Goal: Task Accomplishment & Management: Complete application form

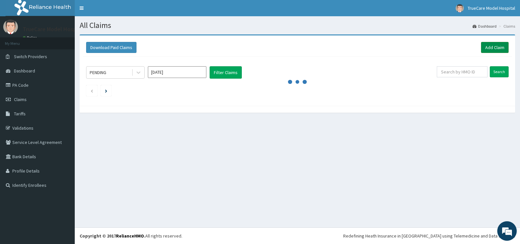
click at [502, 47] on link "Add Claim" at bounding box center [495, 47] width 28 height 11
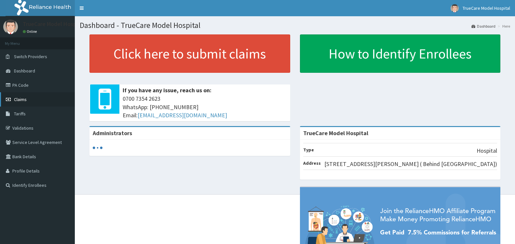
click at [24, 101] on span "Claims" at bounding box center [20, 100] width 13 height 6
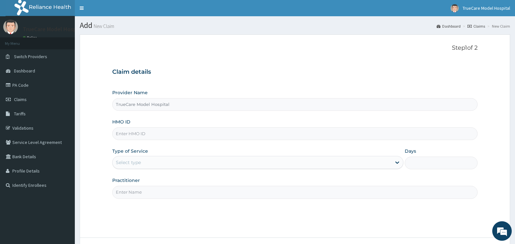
click at [201, 137] on input "HMO ID" at bounding box center [294, 133] width 365 height 13
type input "NKK/10328/E"
click at [208, 162] on div "Select type" at bounding box center [251, 162] width 279 height 10
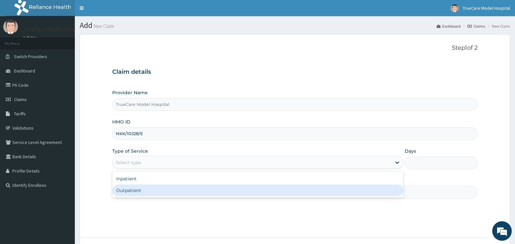
click at [182, 191] on div "Outpatient" at bounding box center [257, 191] width 291 height 12
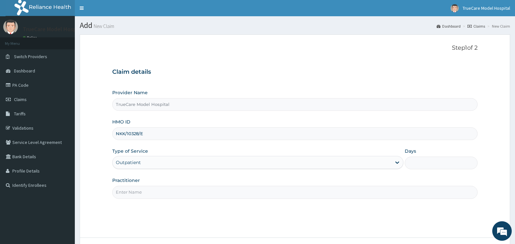
type input "1"
click at [200, 192] on input "Practitioner" at bounding box center [294, 192] width 365 height 13
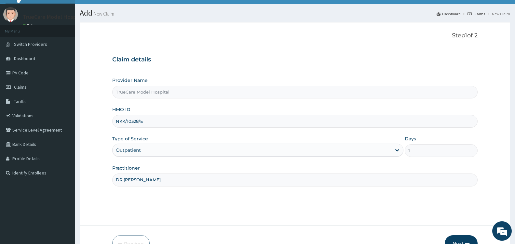
scroll to position [52, 0]
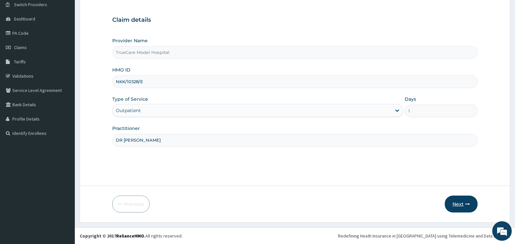
type input "DR [PERSON_NAME]"
click at [458, 205] on button "Next" at bounding box center [460, 204] width 33 height 17
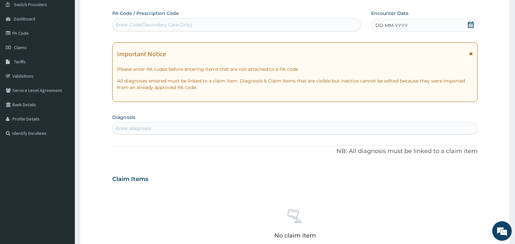
click at [471, 25] on icon at bounding box center [470, 24] width 7 height 7
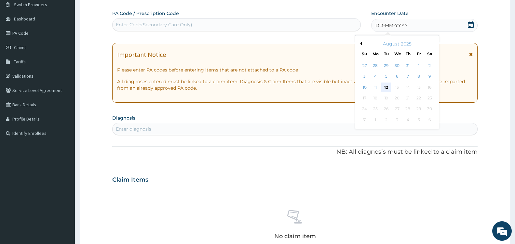
click at [388, 86] on div "12" at bounding box center [386, 88] width 10 height 10
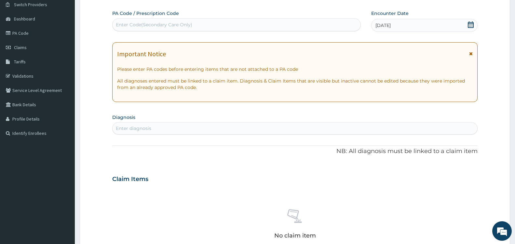
click at [166, 128] on div "Enter diagnosis" at bounding box center [294, 128] width 364 height 10
type input "MALARIA"
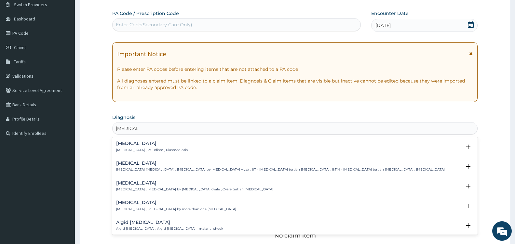
click at [128, 147] on div "Malaria Malaria , Paludism , Plasmodiosis" at bounding box center [152, 146] width 72 height 11
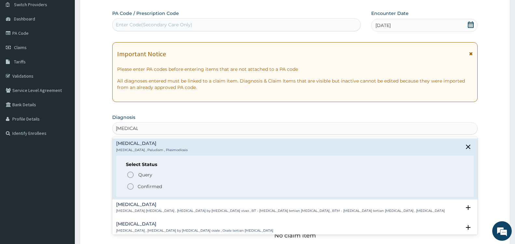
click at [132, 185] on icon "status option filled" at bounding box center [130, 187] width 8 height 8
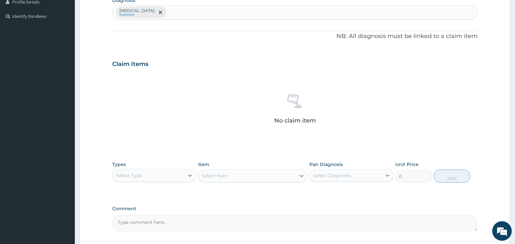
scroll to position [225, 0]
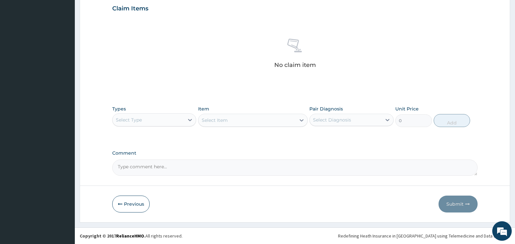
click at [183, 118] on div "Select Type" at bounding box center [148, 120] width 72 height 10
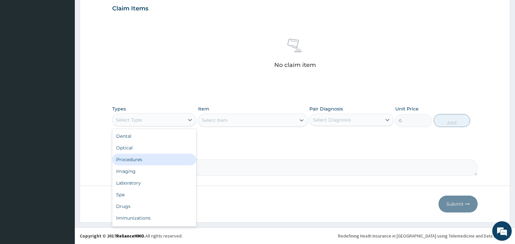
click at [145, 158] on div "Procedures" at bounding box center [154, 160] width 84 height 12
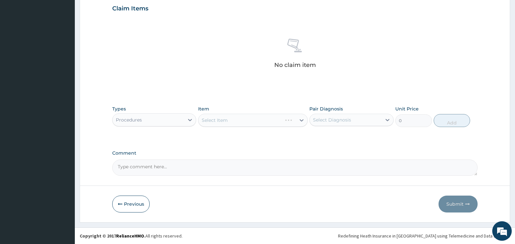
click at [299, 122] on div "Select Item" at bounding box center [253, 120] width 110 height 13
click at [299, 122] on icon at bounding box center [301, 120] width 7 height 7
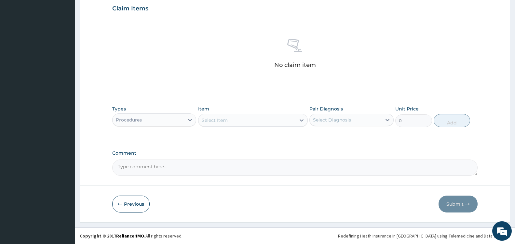
click at [299, 122] on icon at bounding box center [301, 120] width 7 height 7
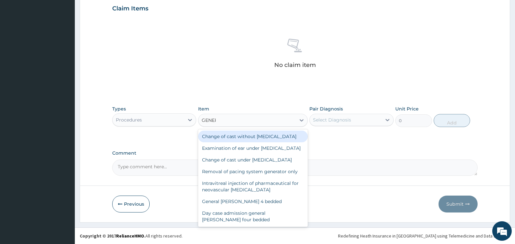
type input "GENERAL"
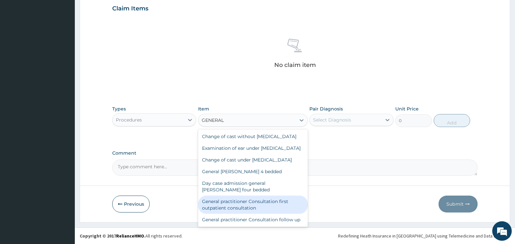
click at [249, 214] on div "General practitioner Consultation first outpatient consultation" at bounding box center [253, 205] width 110 height 18
type input "3600"
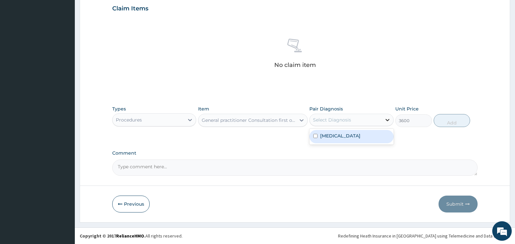
click at [382, 118] on div at bounding box center [387, 120] width 12 height 12
click at [349, 136] on div "Malaria" at bounding box center [351, 136] width 84 height 13
checkbox input "true"
click at [462, 120] on button "Add" at bounding box center [451, 120] width 36 height 13
type input "0"
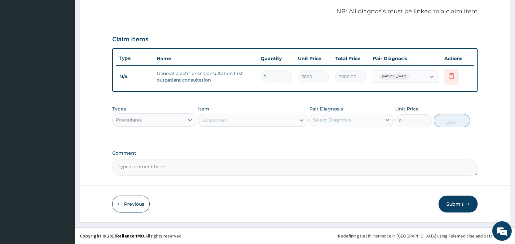
scroll to position [194, 0]
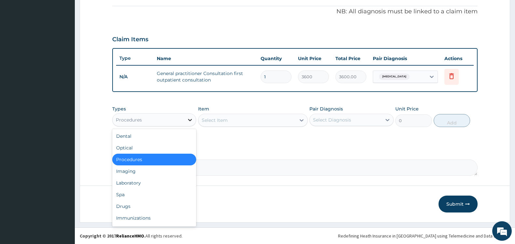
click at [190, 119] on icon at bounding box center [190, 120] width 7 height 7
click at [133, 205] on div "Drugs" at bounding box center [154, 207] width 84 height 12
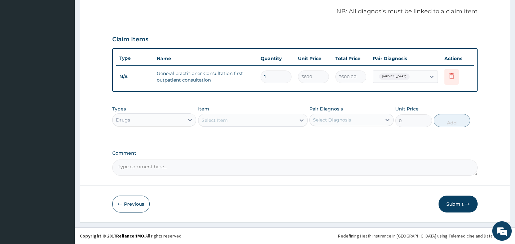
click at [296, 122] on div at bounding box center [302, 120] width 12 height 12
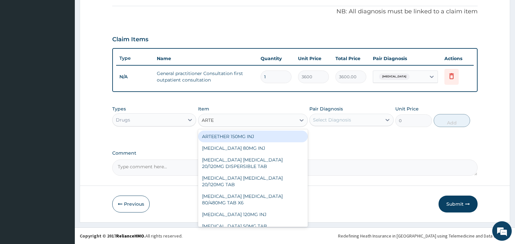
type input "ARTEM"
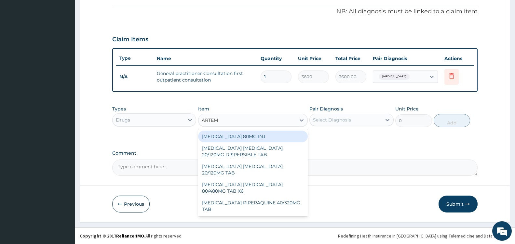
click at [280, 134] on div "[MEDICAL_DATA] 80MG INJ" at bounding box center [253, 137] width 110 height 12
type input "1400"
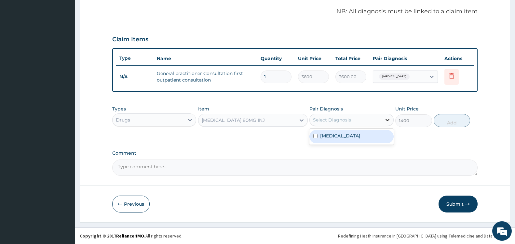
click at [390, 121] on icon at bounding box center [387, 120] width 7 height 7
click at [372, 131] on div "Malaria" at bounding box center [351, 136] width 84 height 13
checkbox input "true"
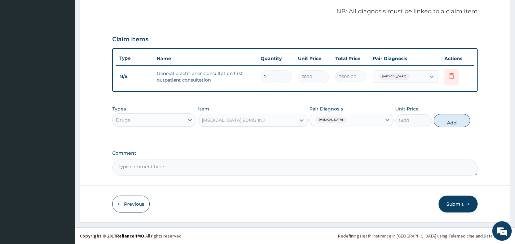
click at [452, 122] on button "Add" at bounding box center [451, 120] width 36 height 13
type input "0"
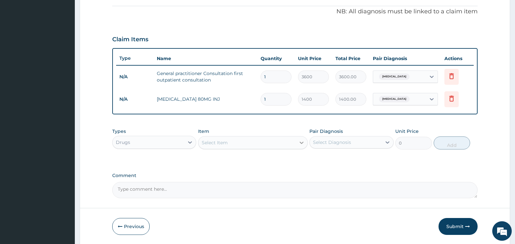
click at [299, 144] on icon at bounding box center [301, 142] width 7 height 7
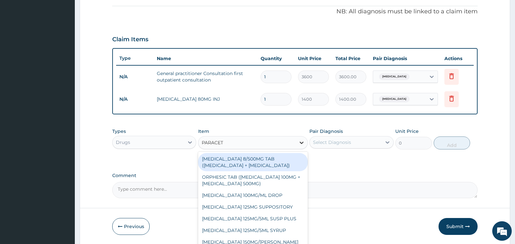
type input "PARACETA"
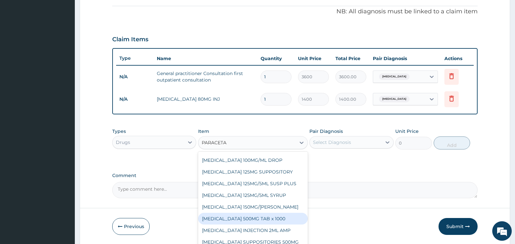
click at [257, 219] on div "[MEDICAL_DATA] 500MG TAB x 1000" at bounding box center [253, 219] width 110 height 12
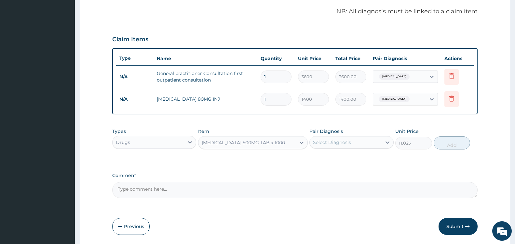
click at [288, 141] on div "[MEDICAL_DATA] 500MG TAB x 1000" at bounding box center [246, 143] width 97 height 10
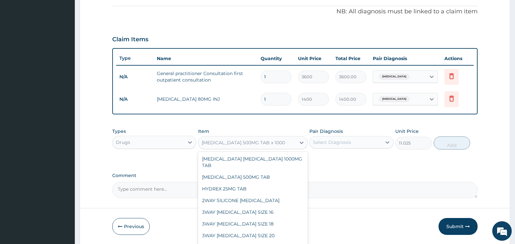
scroll to position [7901, 0]
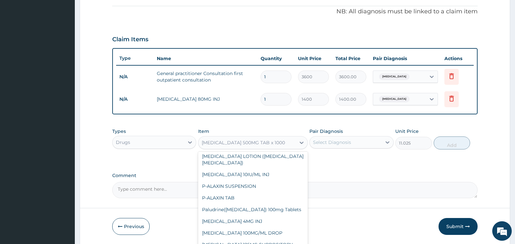
type input "724.5"
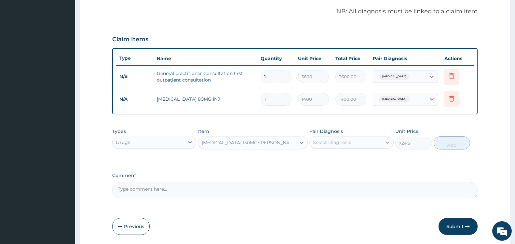
click at [386, 141] on icon at bounding box center [387, 142] width 7 height 7
click at [349, 161] on div "Malaria" at bounding box center [351, 158] width 84 height 13
checkbox input "true"
click at [447, 145] on button "Add" at bounding box center [451, 143] width 36 height 13
type input "0"
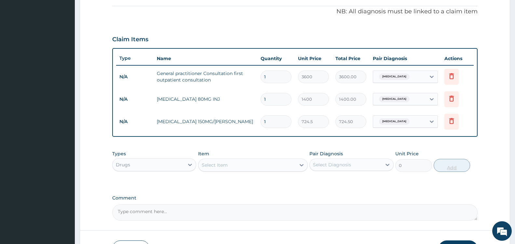
type input "0.00"
type input "3"
type input "2173.50"
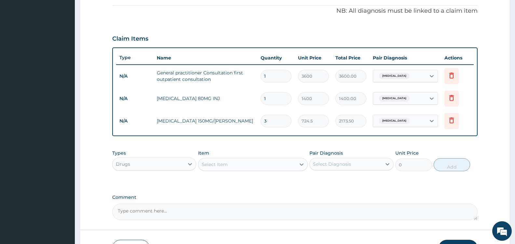
scroll to position [239, 0]
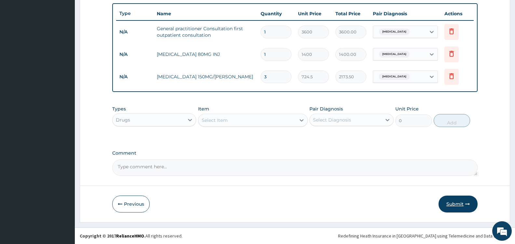
type input "3"
click at [456, 204] on button "Submit" at bounding box center [457, 204] width 39 height 17
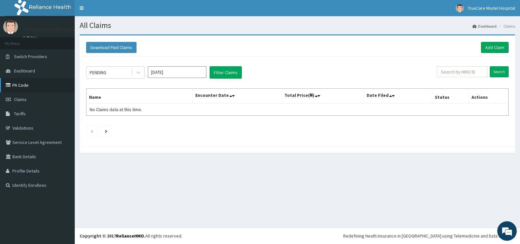
click at [15, 87] on link "PA Code" at bounding box center [37, 85] width 75 height 14
click at [140, 75] on icon at bounding box center [138, 72] width 7 height 7
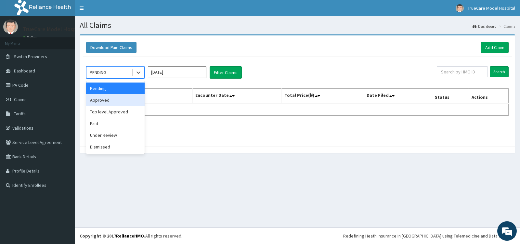
click at [122, 101] on div "Approved" at bounding box center [115, 100] width 59 height 12
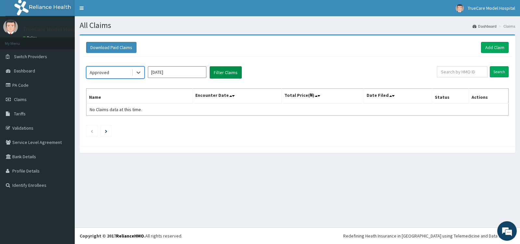
click at [227, 76] on button "Filter Claims" at bounding box center [226, 72] width 32 height 12
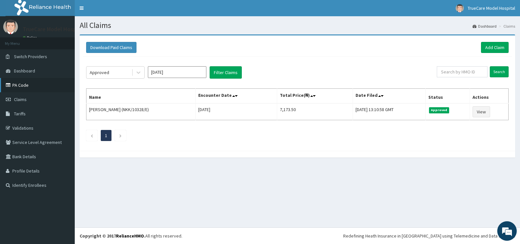
click at [21, 86] on link "PA Code" at bounding box center [37, 85] width 75 height 14
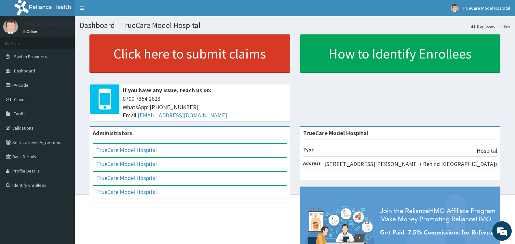
click at [178, 59] on link "Click here to submit claims" at bounding box center [189, 53] width 201 height 38
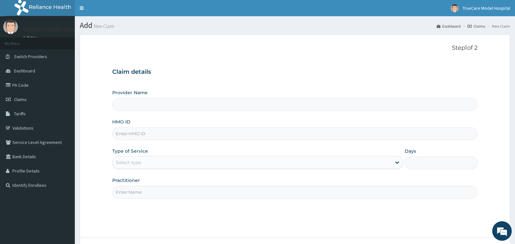
click at [148, 101] on input "Provider Name" at bounding box center [294, 104] width 365 height 13
click at [142, 107] on input "Provider Name" at bounding box center [294, 104] width 365 height 13
click at [196, 105] on input "Provider Name" at bounding box center [294, 104] width 365 height 13
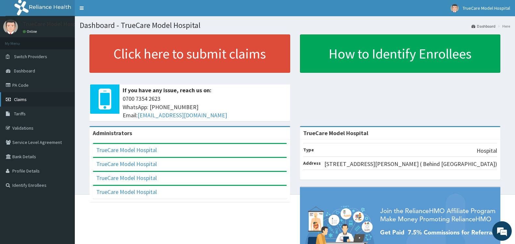
click at [21, 103] on link "Claims" at bounding box center [37, 99] width 75 height 14
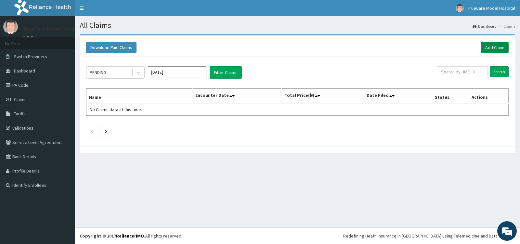
click at [493, 47] on link "Add Claim" at bounding box center [495, 47] width 28 height 11
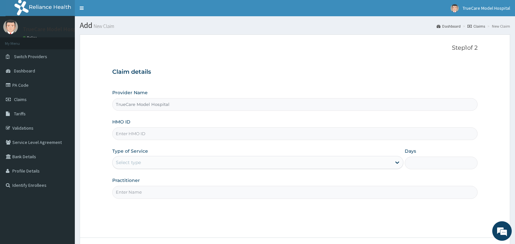
type input "TrueCare Model Hospital"
click at [252, 134] on input "HMO ID" at bounding box center [294, 133] width 365 height 13
type input "BPU/10031/D"
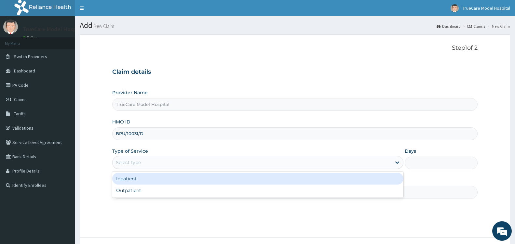
click at [253, 164] on div "Select type" at bounding box center [251, 162] width 279 height 10
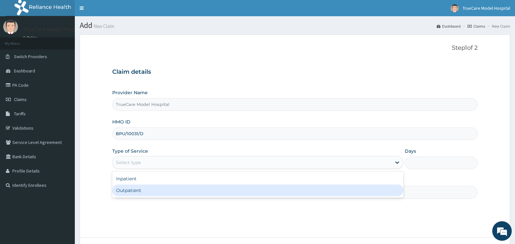
click at [182, 194] on div "Outpatient" at bounding box center [257, 191] width 291 height 12
type input "1"
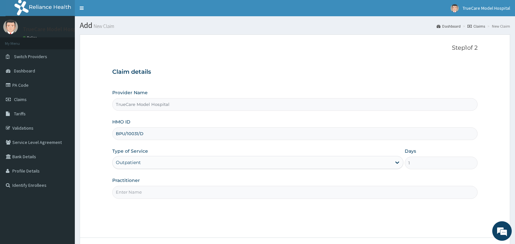
click at [182, 193] on input "Practitioner" at bounding box center [294, 192] width 365 height 13
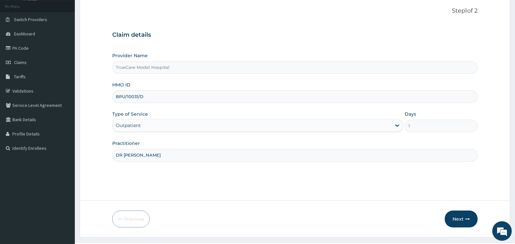
scroll to position [52, 0]
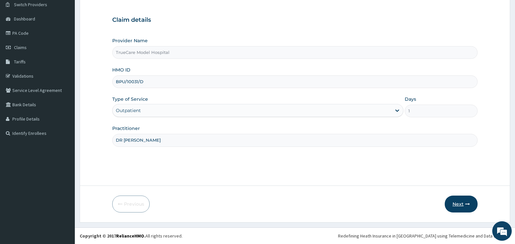
type input "DR NWANZA"
click at [457, 207] on button "Next" at bounding box center [460, 204] width 33 height 17
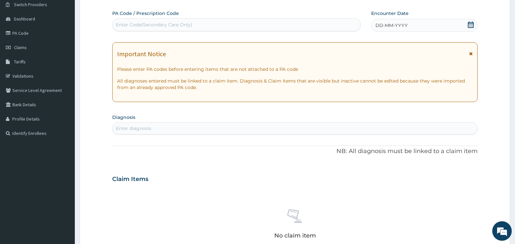
click at [471, 26] on icon at bounding box center [470, 24] width 7 height 7
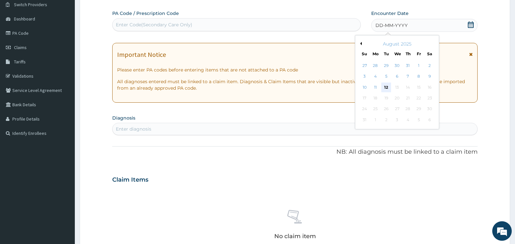
click at [386, 88] on div "12" at bounding box center [386, 88] width 10 height 10
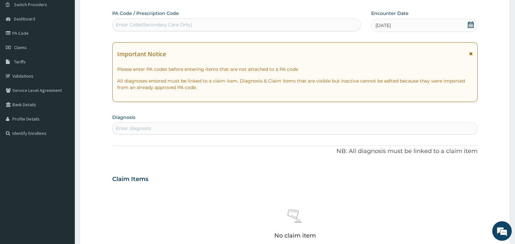
click at [156, 129] on div "Enter diagnosis" at bounding box center [294, 128] width 364 height 10
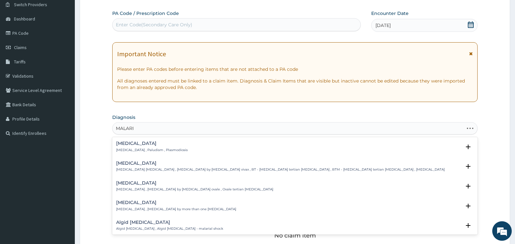
type input "MALARIA"
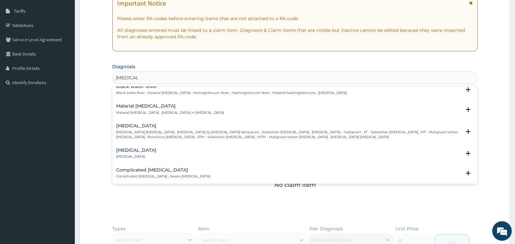
scroll to position [229, 0]
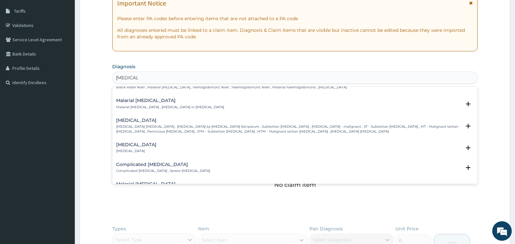
click at [130, 126] on p "Falciparum malaria , Malignant tertian malaria , Malaria by Plasmodium falcipar…" at bounding box center [288, 129] width 345 height 9
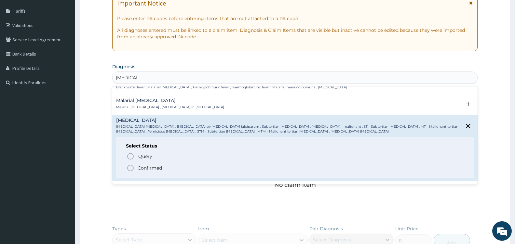
click at [132, 170] on circle "status option filled" at bounding box center [130, 168] width 6 height 6
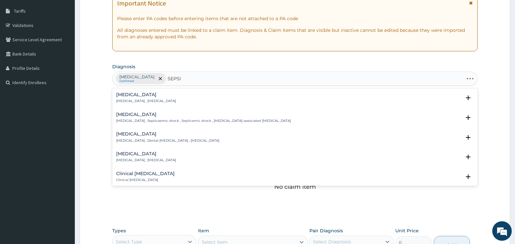
type input "SEPSIS"
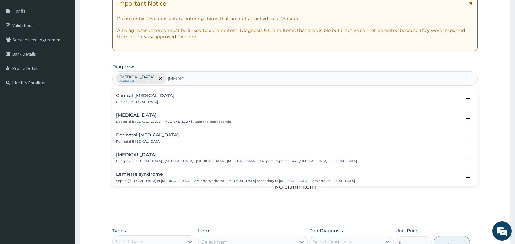
scroll to position [89, 0]
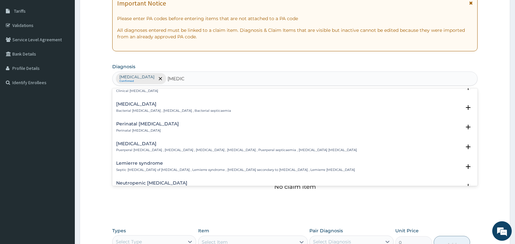
click at [127, 102] on h4 "Bacterial sepsis" at bounding box center [173, 104] width 115 height 5
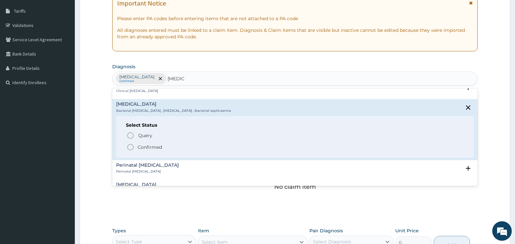
click at [130, 147] on icon "status option filled" at bounding box center [130, 147] width 8 height 8
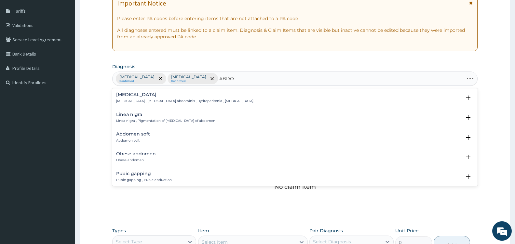
type input "ABDOM"
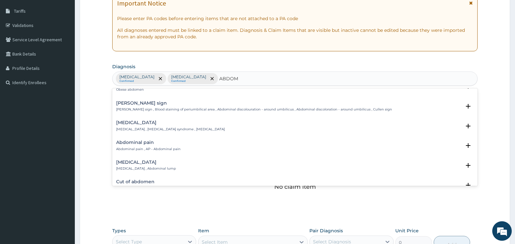
scroll to position [82, 0]
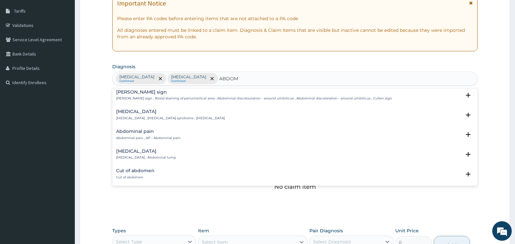
click at [138, 132] on h4 "Abdominal pain" at bounding box center [148, 131] width 64 height 5
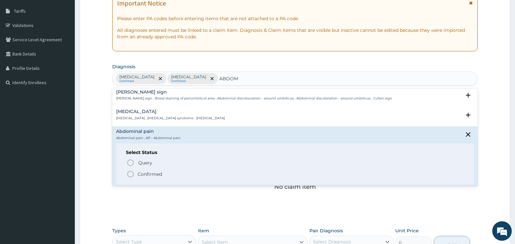
click at [131, 176] on icon "status option filled" at bounding box center [130, 174] width 8 height 8
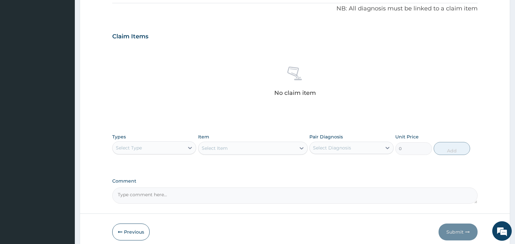
scroll to position [220, 0]
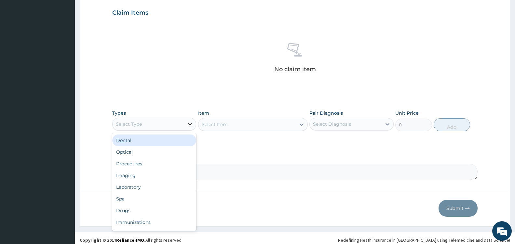
click at [186, 128] on div at bounding box center [190, 124] width 12 height 12
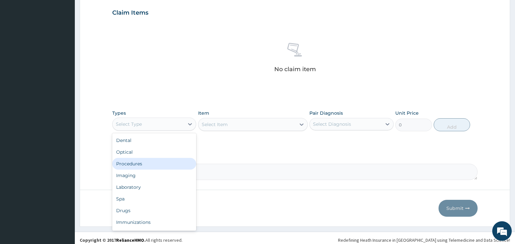
click at [133, 164] on div "Procedures" at bounding box center [154, 164] width 84 height 12
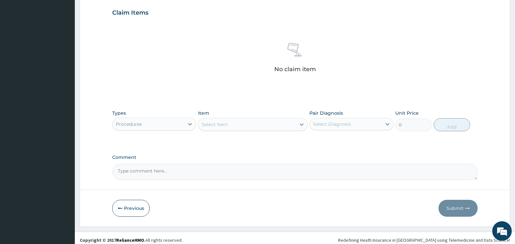
click at [295, 126] on div "Select Item" at bounding box center [246, 124] width 97 height 10
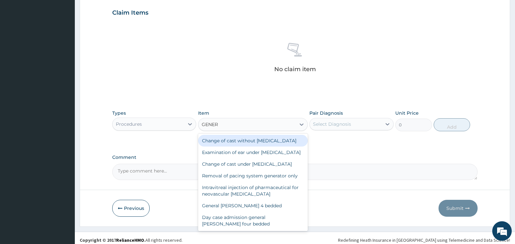
type input "GENERA"
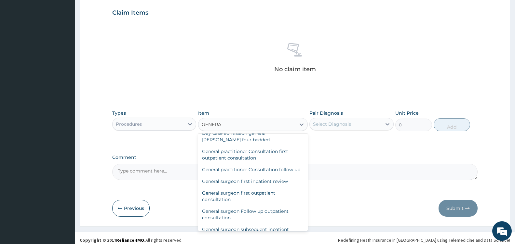
scroll to position [88, 0]
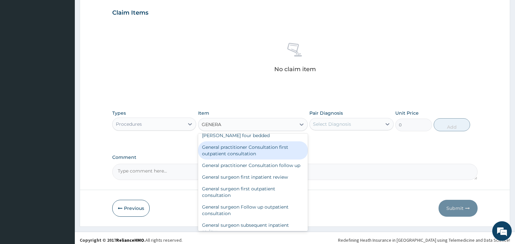
click at [264, 160] on div "General practitioner Consultation first outpatient consultation" at bounding box center [253, 150] width 110 height 18
type input "3600"
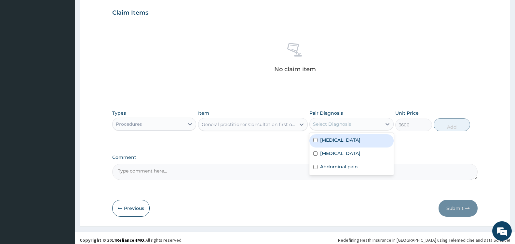
click at [378, 123] on div "Select Diagnosis" at bounding box center [346, 124] width 72 height 10
click at [370, 140] on div "Falciparum malaria" at bounding box center [351, 140] width 84 height 13
checkbox input "true"
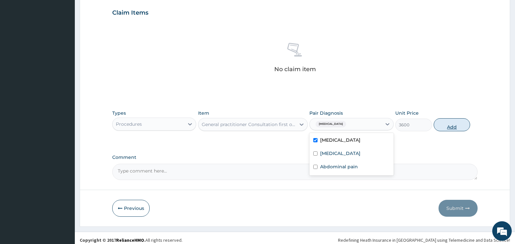
click at [446, 126] on button "Add" at bounding box center [451, 124] width 36 height 13
type input "0"
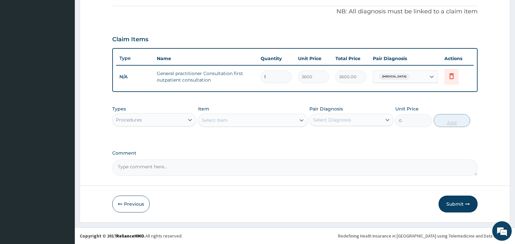
scroll to position [194, 0]
click at [191, 120] on icon at bounding box center [190, 120] width 4 height 2
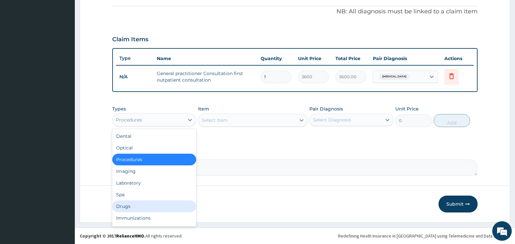
click at [153, 206] on div "Drugs" at bounding box center [154, 207] width 84 height 12
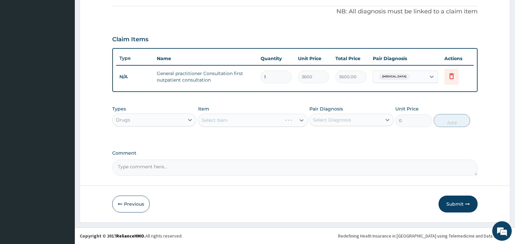
click at [301, 119] on div "Select Item" at bounding box center [253, 120] width 110 height 13
click at [301, 119] on icon at bounding box center [301, 120] width 7 height 7
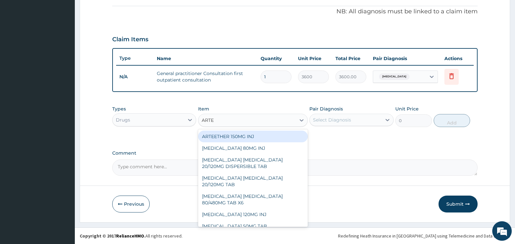
type input "ARTEM"
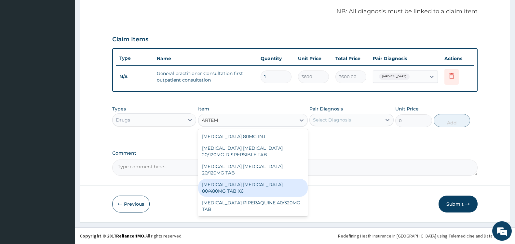
click at [283, 182] on div "[MEDICAL_DATA] [MEDICAL_DATA] 80/480MG TAB X6" at bounding box center [253, 188] width 110 height 18
type input "262.5"
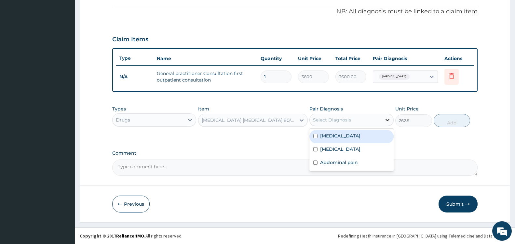
click at [383, 119] on div at bounding box center [387, 120] width 12 height 12
click at [372, 134] on div "Falciparum malaria" at bounding box center [351, 136] width 84 height 13
checkbox input "true"
click at [446, 121] on button "Add" at bounding box center [451, 120] width 36 height 13
type input "0"
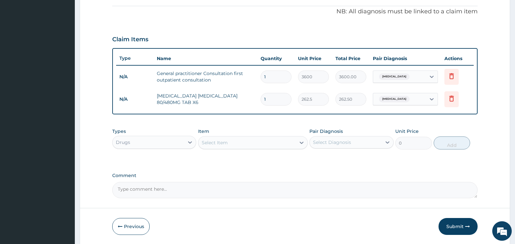
type input "0.00"
type input "6"
type input "1575.00"
type input "6"
click at [290, 141] on div "Select Item" at bounding box center [246, 143] width 97 height 10
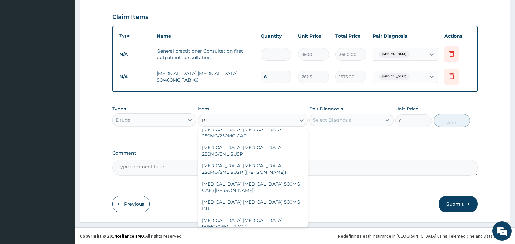
scroll to position [0, 0]
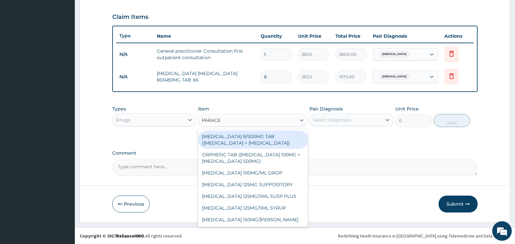
type input "PARACET"
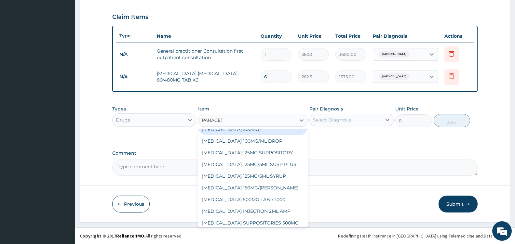
scroll to position [35, 0]
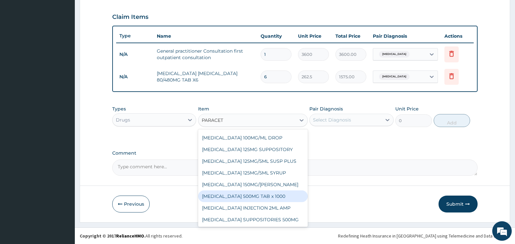
click at [278, 198] on div "[MEDICAL_DATA] 500MG TAB x 1000" at bounding box center [253, 197] width 110 height 12
type input "11.025"
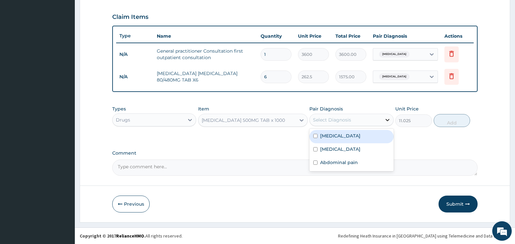
click at [382, 118] on div at bounding box center [387, 120] width 12 height 12
click at [358, 134] on label "Falciparum malaria" at bounding box center [340, 136] width 40 height 7
checkbox input "true"
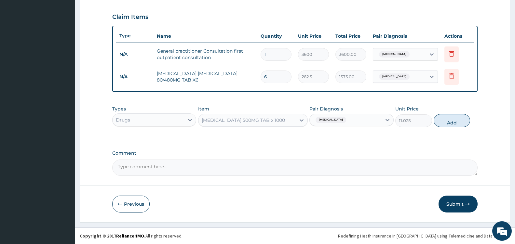
click at [449, 123] on button "Add" at bounding box center [451, 120] width 36 height 13
type input "0"
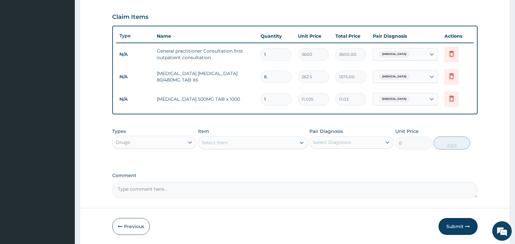
type input "0.00"
type input "9"
type input "99.23"
type input "9"
click at [290, 143] on div "Select Item" at bounding box center [246, 143] width 97 height 10
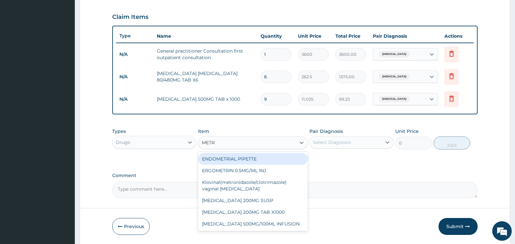
type input "METRO"
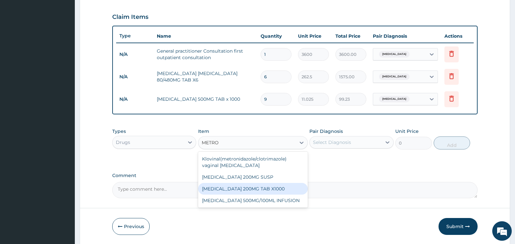
click at [286, 188] on div "[MEDICAL_DATA] 200MG TAB X1000" at bounding box center [253, 189] width 110 height 12
type input "52.5"
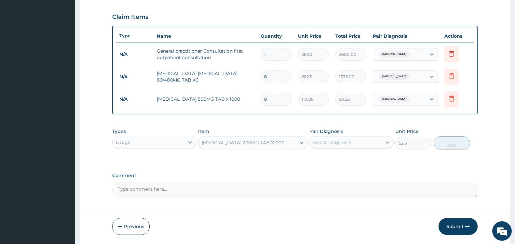
click at [385, 140] on icon at bounding box center [387, 142] width 7 height 7
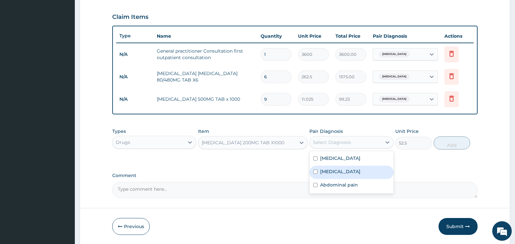
click at [355, 170] on label "Bacterial sepsis" at bounding box center [340, 171] width 40 height 7
checkbox input "true"
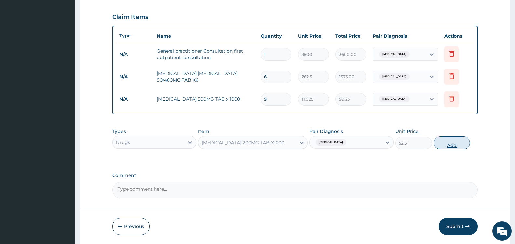
click at [452, 143] on button "Add" at bounding box center [451, 143] width 36 height 13
type input "0"
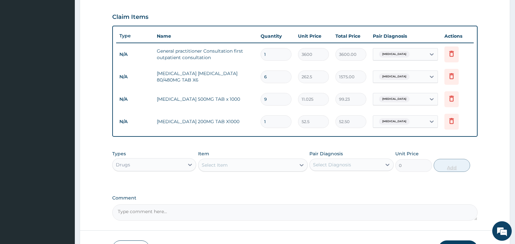
type input "0.00"
type input "6"
type input "315.00"
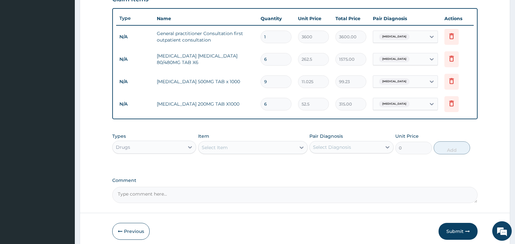
scroll to position [261, 0]
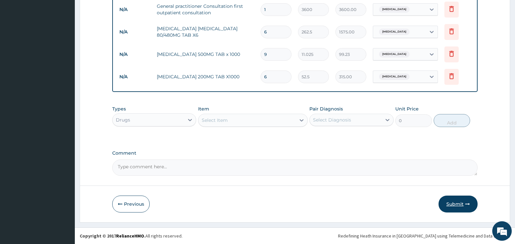
type input "6"
click at [452, 205] on button "Submit" at bounding box center [457, 204] width 39 height 17
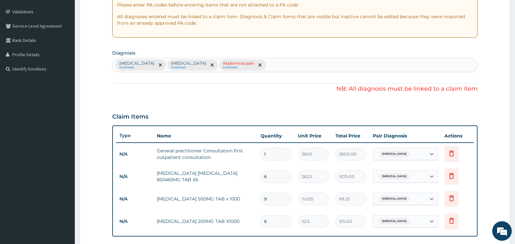
scroll to position [101, 0]
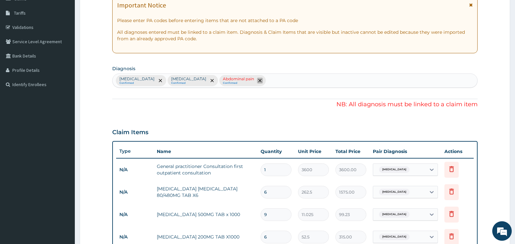
click at [258, 80] on icon "remove selection option" at bounding box center [259, 80] width 3 height 3
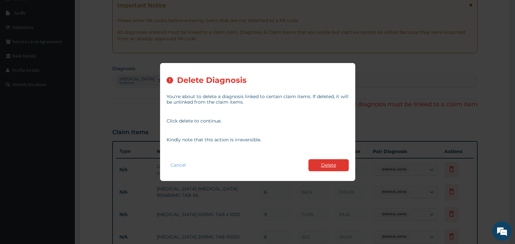
click at [334, 160] on button "Delete" at bounding box center [328, 165] width 40 height 12
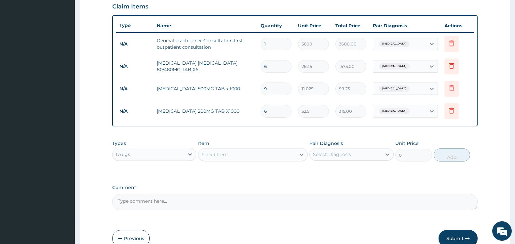
scroll to position [261, 0]
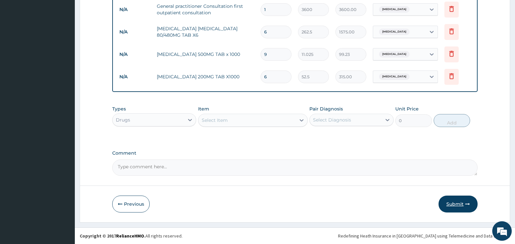
click at [457, 200] on button "Submit" at bounding box center [457, 204] width 39 height 17
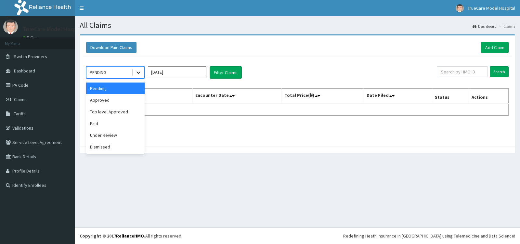
click at [139, 74] on icon at bounding box center [138, 72] width 7 height 7
click at [123, 99] on div "Approved" at bounding box center [115, 100] width 59 height 12
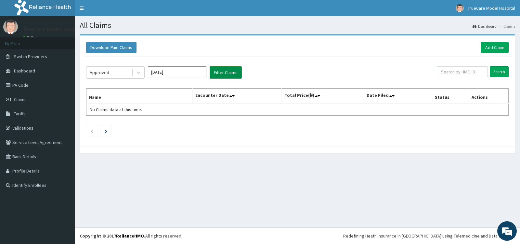
click at [224, 71] on button "Filter Claims" at bounding box center [226, 72] width 32 height 12
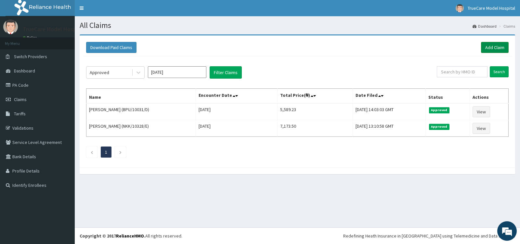
click at [496, 48] on link "Add Claim" at bounding box center [495, 47] width 28 height 11
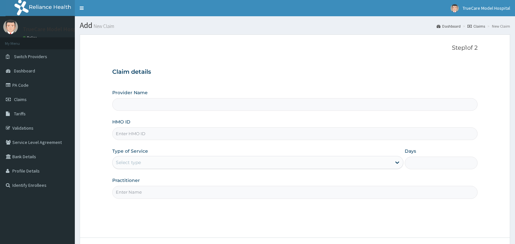
type input "TrueCare Model Hospital"
click at [164, 137] on input "HMO ID" at bounding box center [294, 133] width 365 height 13
type input "BPU/10031/C"
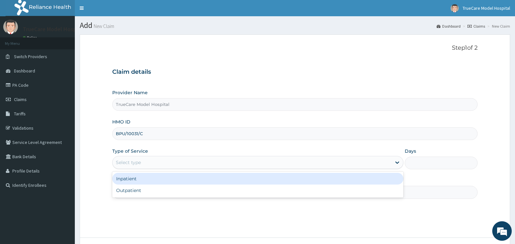
click at [168, 163] on div "Select type" at bounding box center [251, 162] width 279 height 10
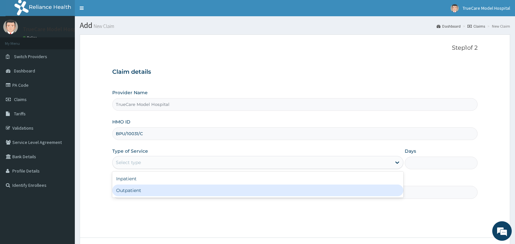
click at [154, 193] on div "Outpatient" at bounding box center [257, 191] width 291 height 12
type input "1"
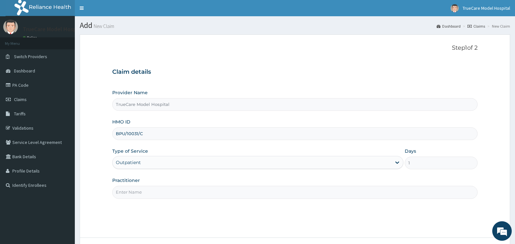
click at [245, 192] on input "Practitioner" at bounding box center [294, 192] width 365 height 13
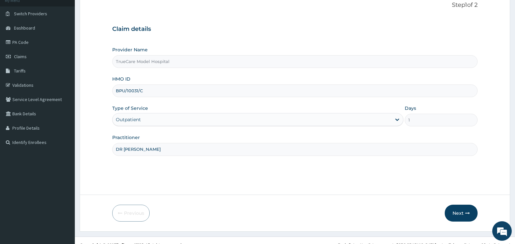
scroll to position [52, 0]
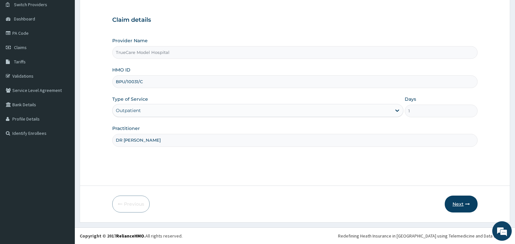
type input "DR [PERSON_NAME]"
click at [460, 203] on button "Next" at bounding box center [460, 204] width 33 height 17
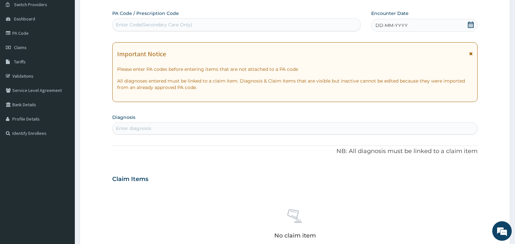
click at [470, 25] on icon at bounding box center [471, 24] width 6 height 7
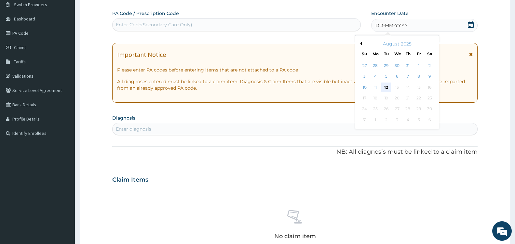
click at [383, 86] on div "12" at bounding box center [386, 88] width 10 height 10
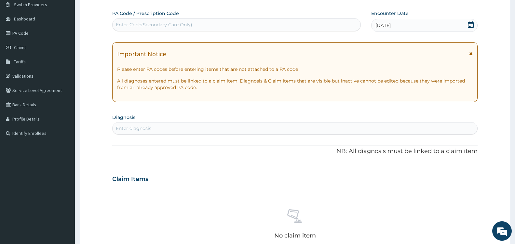
click at [168, 130] on div "Enter diagnosis" at bounding box center [294, 128] width 364 height 10
type input "MYALGIA"
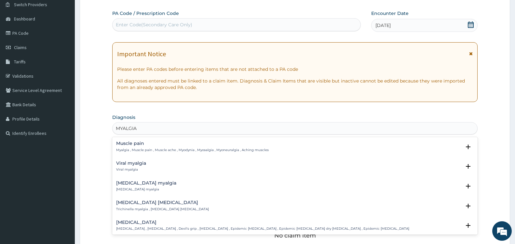
click at [124, 143] on h4 "Muscle pain" at bounding box center [192, 143] width 152 height 5
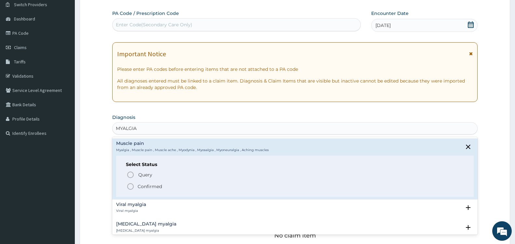
click at [131, 185] on icon "status option filled" at bounding box center [130, 187] width 8 height 8
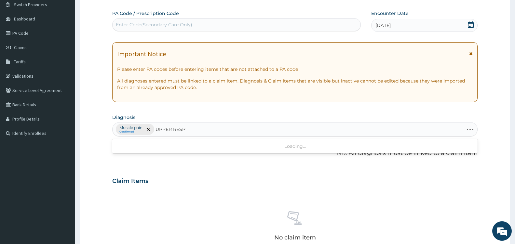
type input "UPPER RESPI"
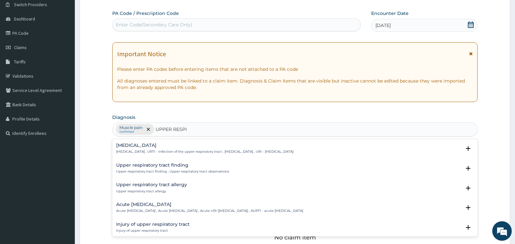
click at [165, 150] on p "[MEDICAL_DATA] , URTI - Infection of the upper respiratory tract , [MEDICAL_DAT…" at bounding box center [204, 152] width 177 height 5
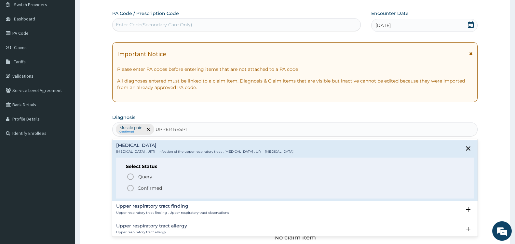
click at [129, 187] on icon "status option filled" at bounding box center [130, 188] width 8 height 8
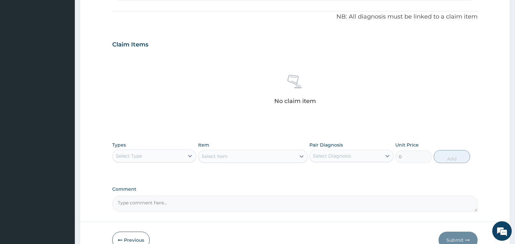
scroll to position [225, 0]
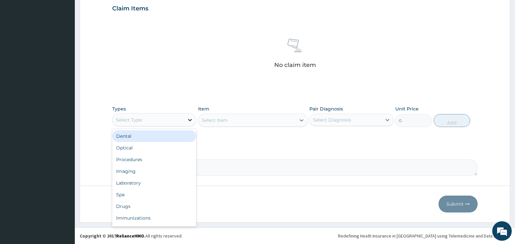
click at [188, 121] on icon at bounding box center [190, 120] width 7 height 7
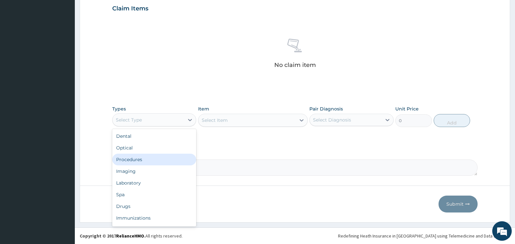
click at [158, 158] on div "Procedures" at bounding box center [154, 160] width 84 height 12
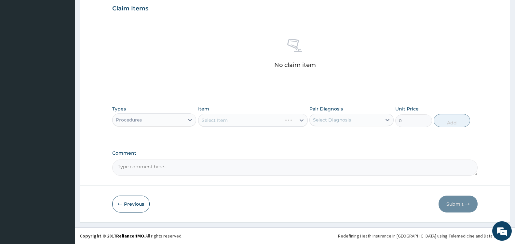
click at [302, 119] on div "Select Item" at bounding box center [253, 120] width 110 height 13
click at [302, 119] on icon at bounding box center [301, 120] width 7 height 7
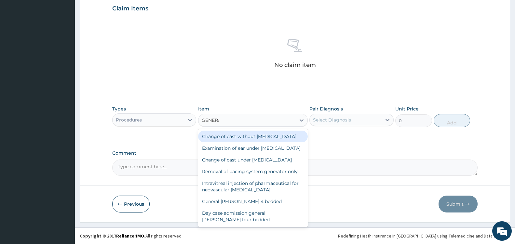
type input "GENERAL"
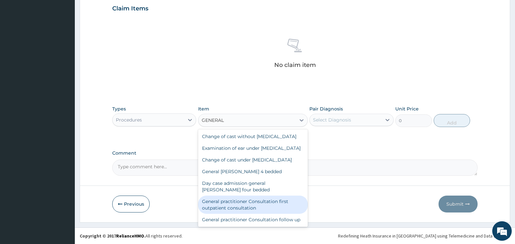
click at [268, 214] on div "General practitioner Consultation first outpatient consultation" at bounding box center [253, 205] width 110 height 18
type input "3600"
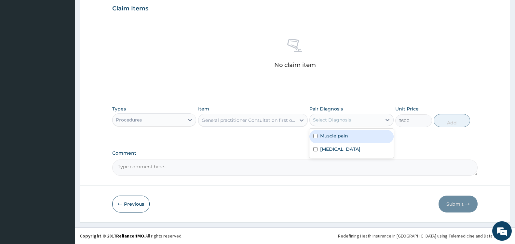
click at [381, 121] on div "Select Diagnosis" at bounding box center [346, 120] width 72 height 10
click at [361, 133] on div "Muscle pain" at bounding box center [351, 136] width 84 height 13
checkbox input "true"
click at [449, 126] on button "Add" at bounding box center [451, 120] width 36 height 13
type input "0"
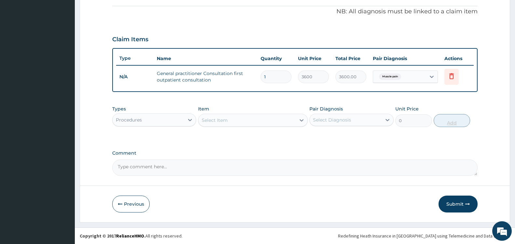
scroll to position [194, 0]
click at [288, 119] on div "Select Item" at bounding box center [246, 120] width 97 height 10
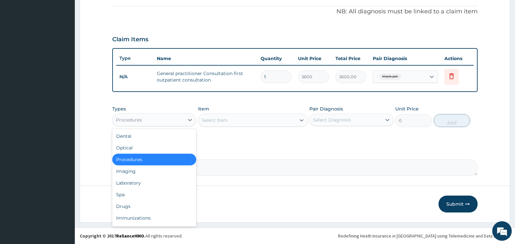
click at [180, 120] on div "Procedures" at bounding box center [148, 120] width 72 height 10
click at [128, 205] on div "Drugs" at bounding box center [154, 207] width 84 height 12
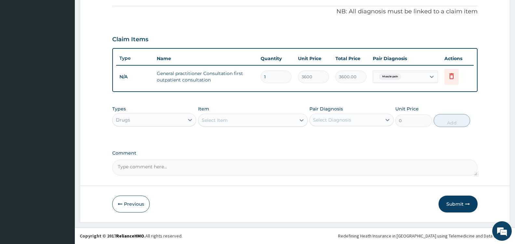
click at [288, 119] on div "Select Item" at bounding box center [246, 120] width 97 height 10
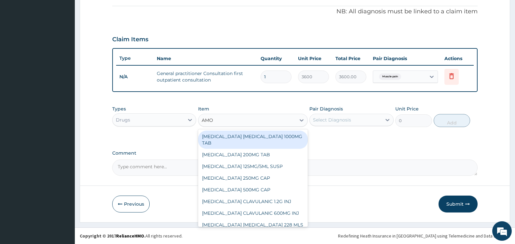
type input "AMOX"
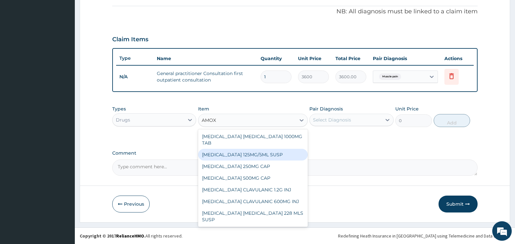
click at [271, 159] on div "[MEDICAL_DATA] 125MG/5ML SUSP" at bounding box center [253, 155] width 110 height 12
type input "840"
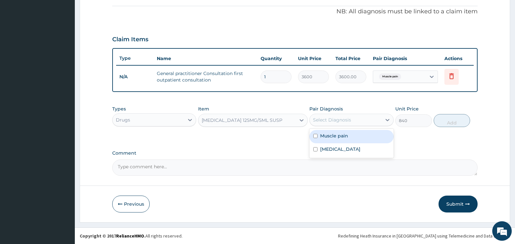
click at [381, 117] on div "Select Diagnosis" at bounding box center [346, 120] width 72 height 10
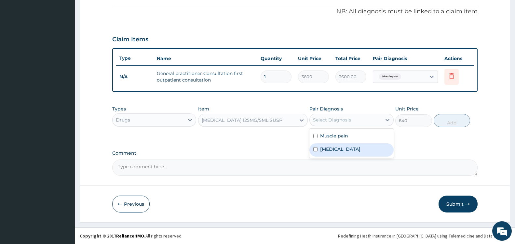
click at [360, 148] on label "[MEDICAL_DATA]" at bounding box center [340, 149] width 40 height 7
checkbox input "true"
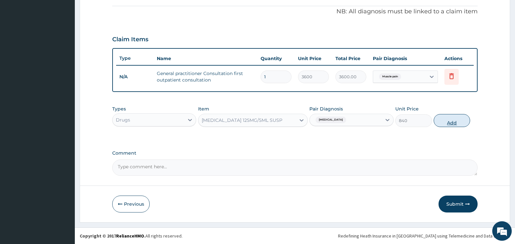
click at [449, 123] on button "Add" at bounding box center [451, 120] width 36 height 13
type input "0"
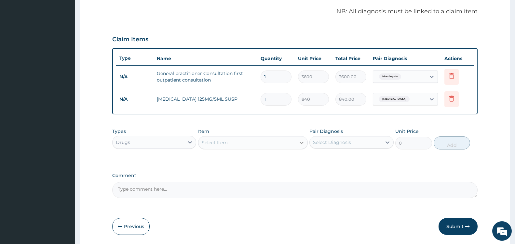
click at [304, 137] on div at bounding box center [302, 143] width 12 height 12
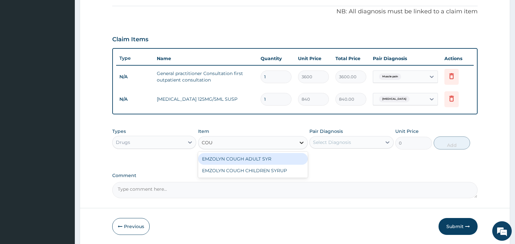
type input "COUGH"
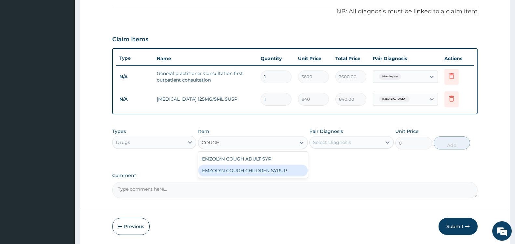
click at [290, 168] on div "EMZOLYN COUGH CHILDREN SYRUP" at bounding box center [253, 171] width 110 height 12
type input "525"
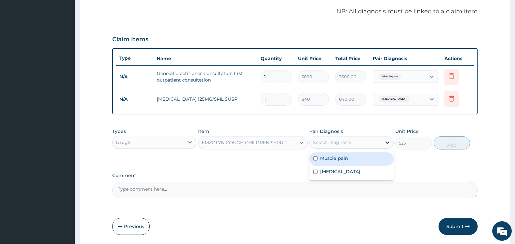
click at [384, 142] on icon at bounding box center [387, 142] width 7 height 7
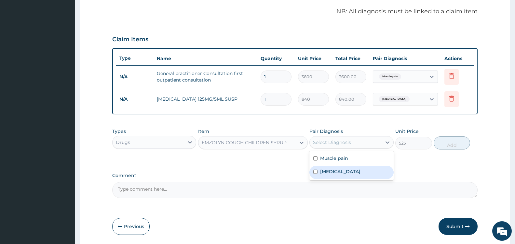
click at [360, 171] on label "[MEDICAL_DATA]" at bounding box center [340, 171] width 40 height 7
checkbox input "true"
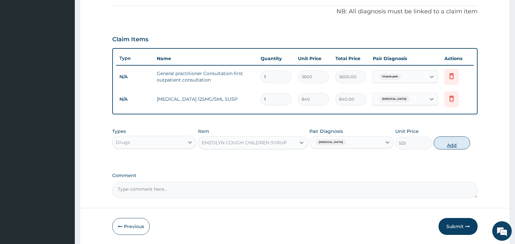
click at [452, 142] on button "Add" at bounding box center [451, 143] width 36 height 13
type input "0"
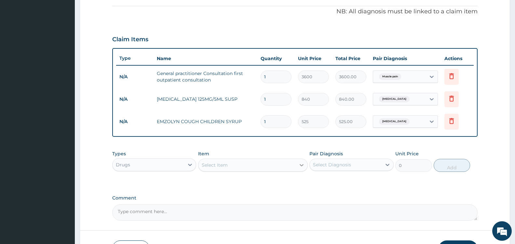
click at [300, 166] on icon at bounding box center [301, 165] width 7 height 7
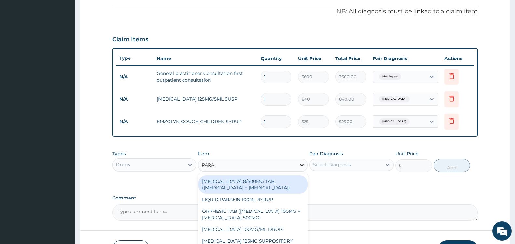
type input "PARACE"
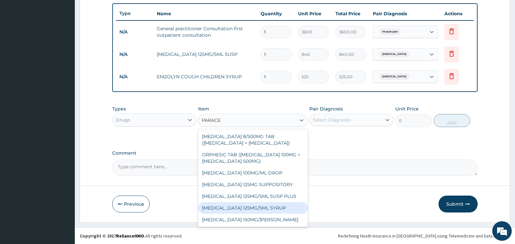
click at [285, 208] on div "[MEDICAL_DATA] 125MG/5ML SYRUP" at bounding box center [253, 208] width 110 height 12
type input "525"
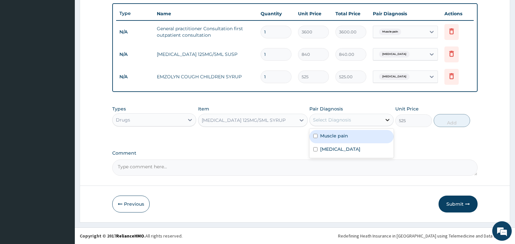
click at [383, 119] on div at bounding box center [387, 120] width 12 height 12
click at [353, 136] on div "Muscle pain" at bounding box center [351, 136] width 84 height 13
checkbox input "true"
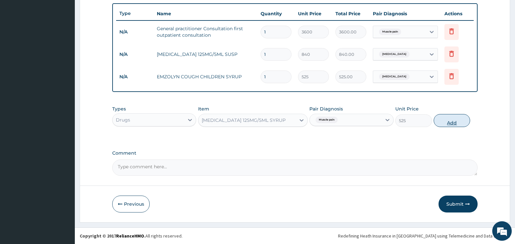
click at [451, 123] on button "Add" at bounding box center [451, 120] width 36 height 13
type input "0"
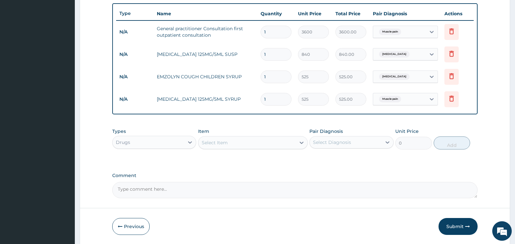
scroll to position [261, 0]
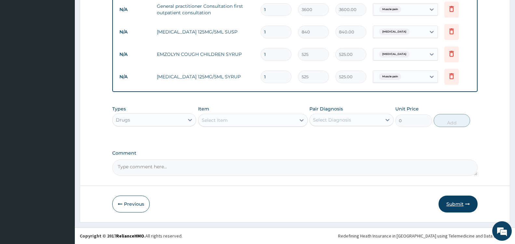
click at [452, 206] on button "Submit" at bounding box center [457, 204] width 39 height 17
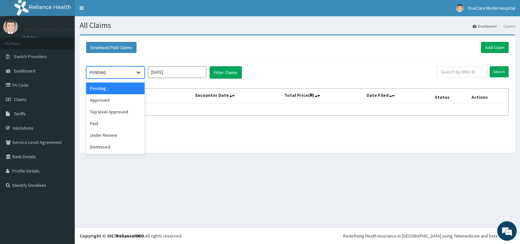
click at [138, 71] on icon at bounding box center [138, 72] width 7 height 7
click at [109, 103] on div "Approved" at bounding box center [115, 100] width 59 height 12
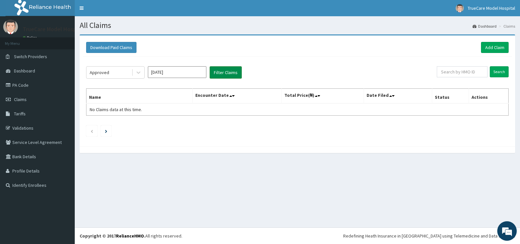
click at [234, 70] on button "Filter Claims" at bounding box center [226, 72] width 32 height 12
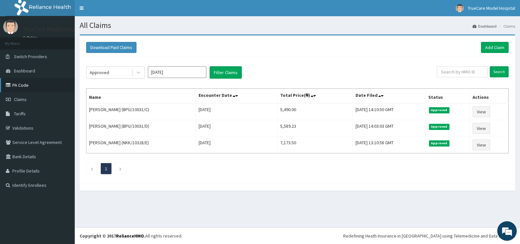
click at [16, 88] on link "PA Code" at bounding box center [37, 85] width 75 height 14
